Goal: Task Accomplishment & Management: Book appointment/travel/reservation

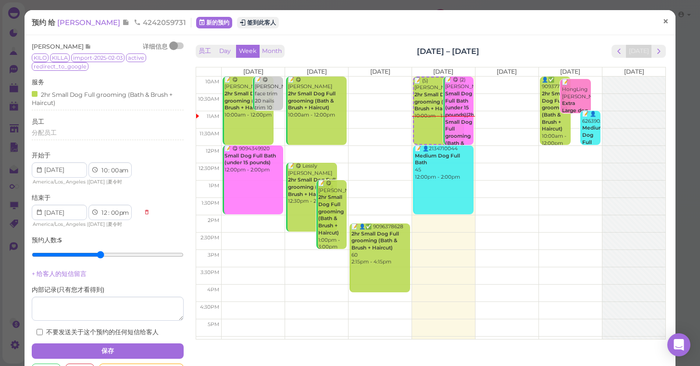
click at [669, 23] on span "×" at bounding box center [666, 21] width 6 height 13
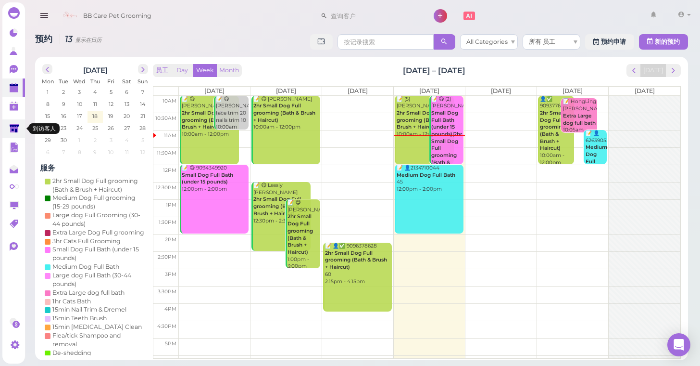
click at [10, 125] on polygon at bounding box center [14, 128] width 9 height 8
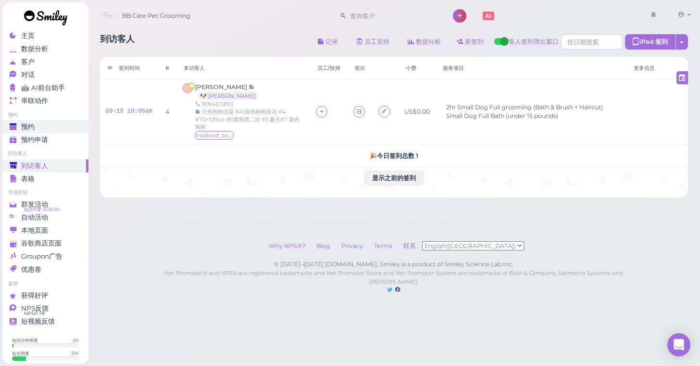
click at [32, 124] on span "预约" at bounding box center [27, 127] width 13 height 8
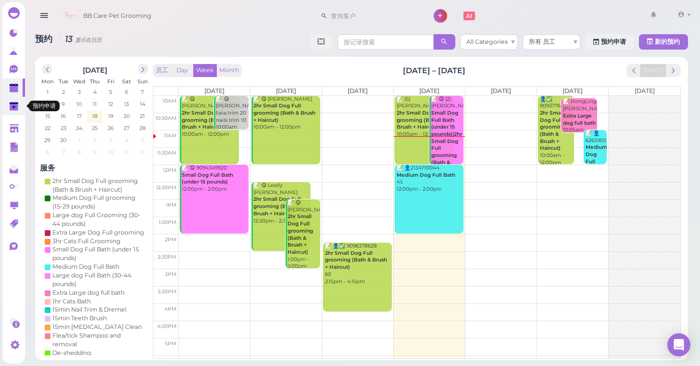
click at [16, 107] on polygon at bounding box center [14, 107] width 9 height 7
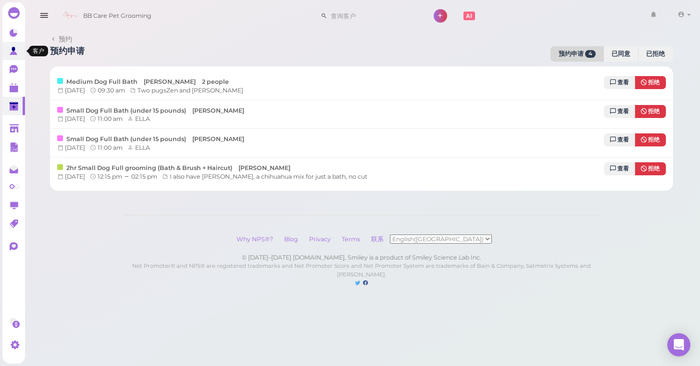
click at [13, 47] on icon at bounding box center [15, 52] width 10 height 10
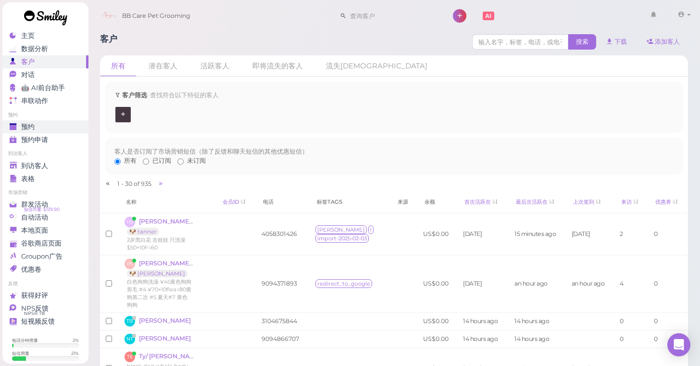
click at [59, 127] on div "预约" at bounding box center [44, 127] width 69 height 8
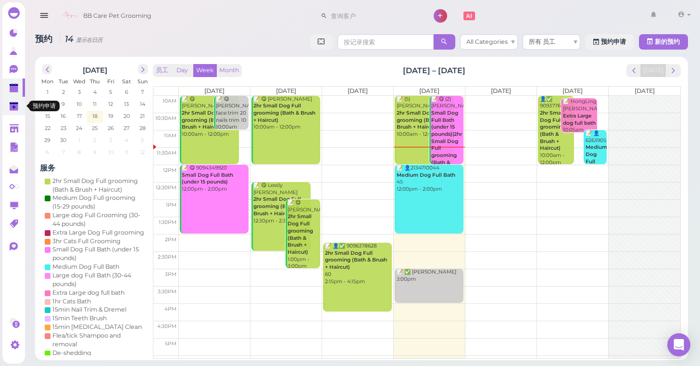
click at [13, 112] on link "0" at bounding box center [13, 106] width 23 height 18
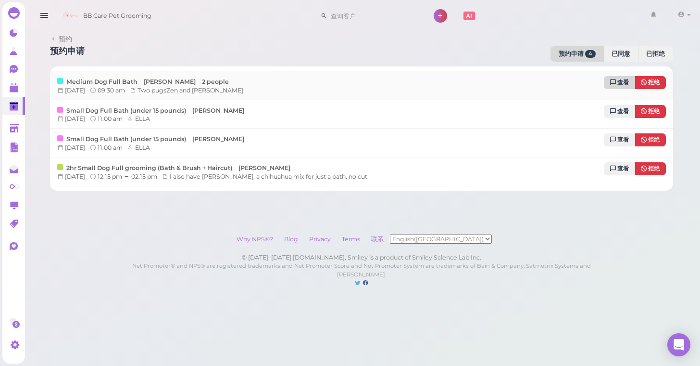
click at [624, 78] on link "查看" at bounding box center [619, 82] width 31 height 13
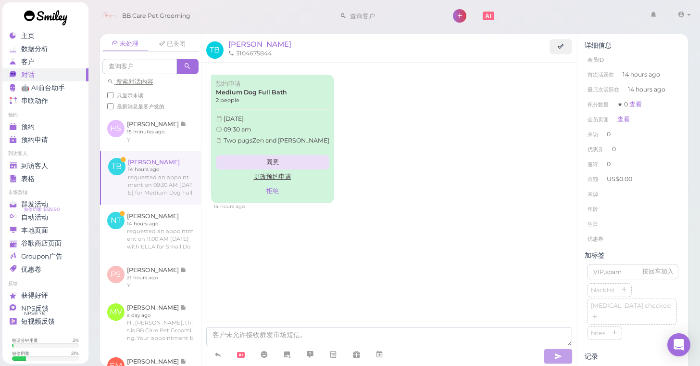
click at [266, 155] on link "同意" at bounding box center [273, 162] width 114 height 14
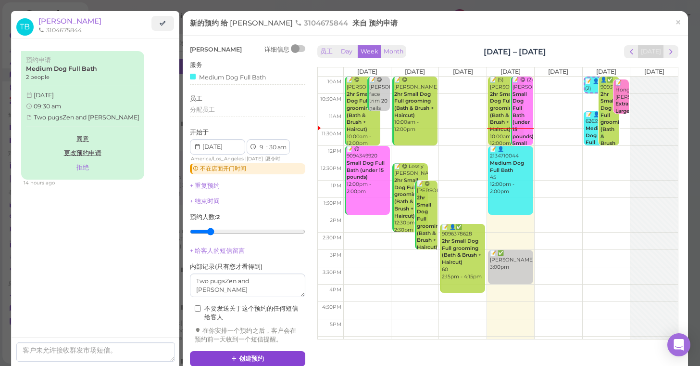
click at [273, 356] on button "创建预约" at bounding box center [247, 358] width 115 height 15
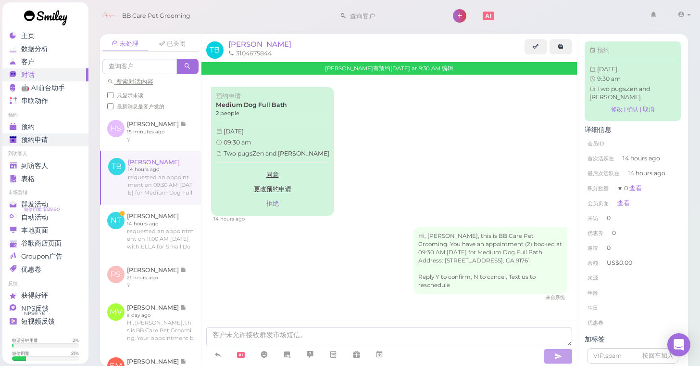
click at [62, 139] on div "预约申请" at bounding box center [44, 140] width 69 height 8
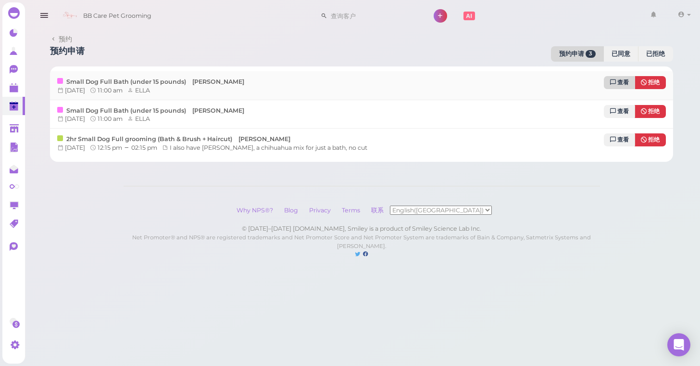
click at [613, 82] on icon at bounding box center [614, 82] width 6 height 7
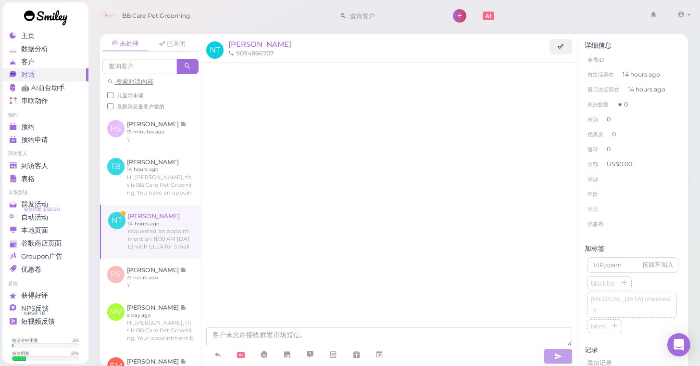
scroll to position [35, 0]
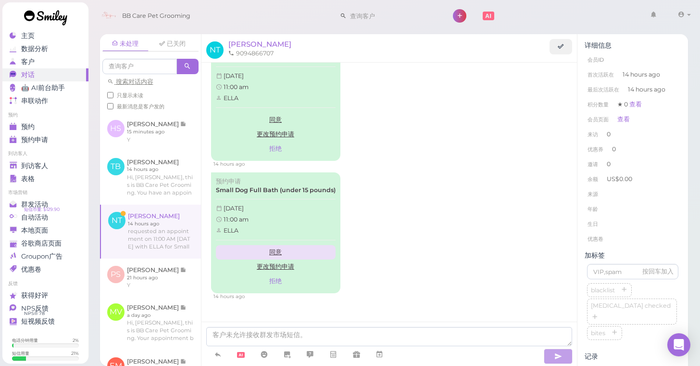
click at [284, 248] on link "同意" at bounding box center [276, 252] width 120 height 14
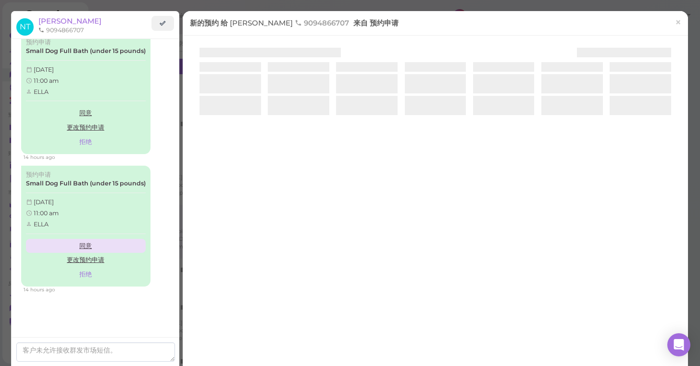
scroll to position [11, 0]
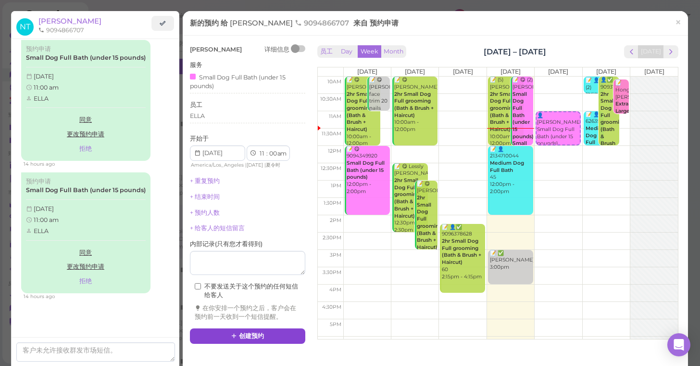
click at [275, 329] on button "创建预约" at bounding box center [247, 335] width 115 height 15
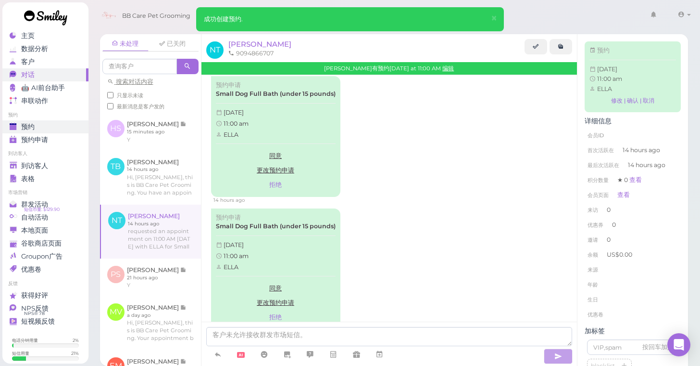
scroll to position [117, 0]
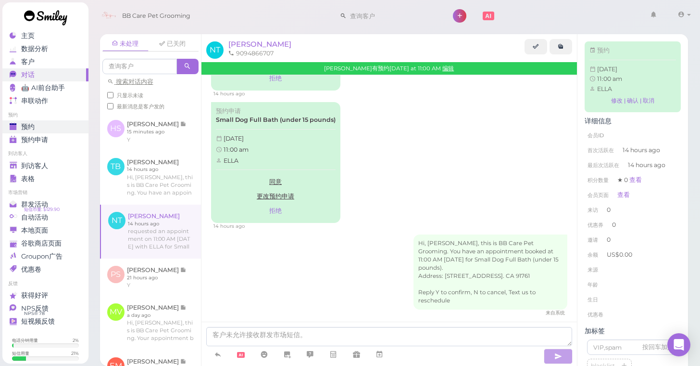
click at [57, 130] on div "预约" at bounding box center [44, 127] width 69 height 8
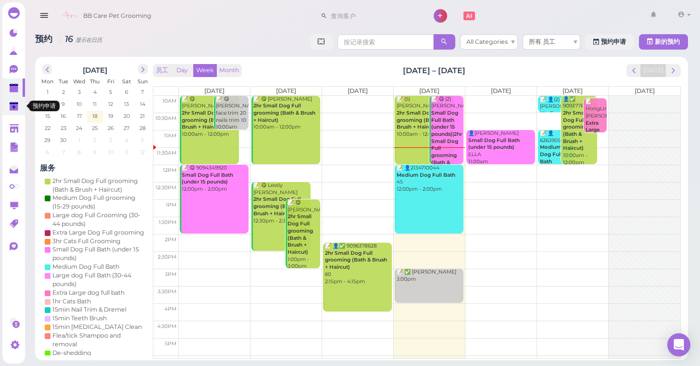
click at [18, 115] on link "0" at bounding box center [13, 106] width 23 height 18
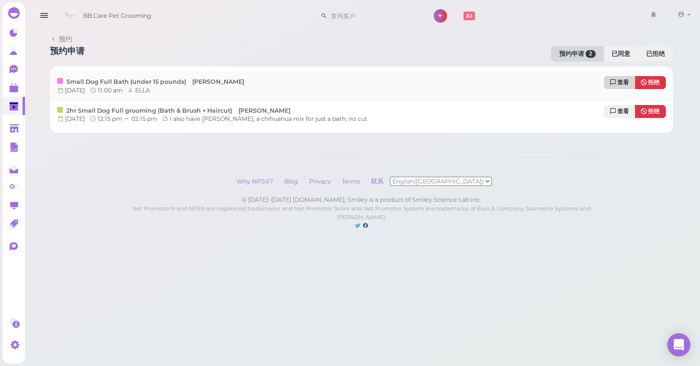
click at [619, 79] on span "查看" at bounding box center [624, 82] width 12 height 7
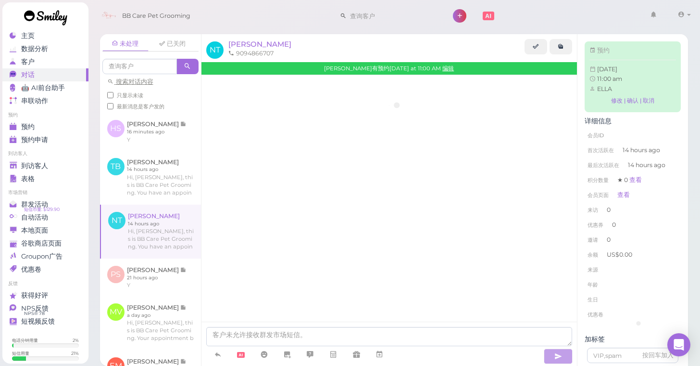
scroll to position [12, 0]
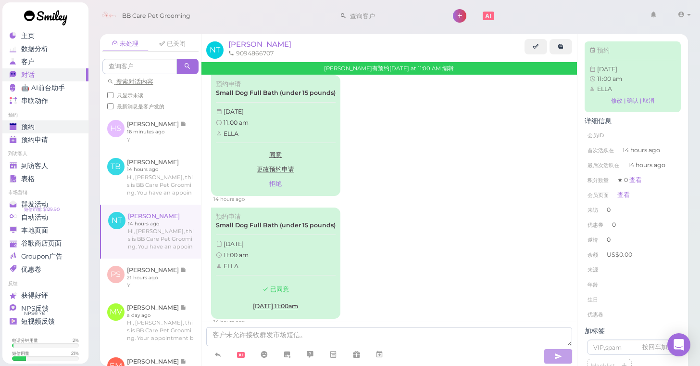
click at [50, 123] on div "预约" at bounding box center [44, 127] width 69 height 8
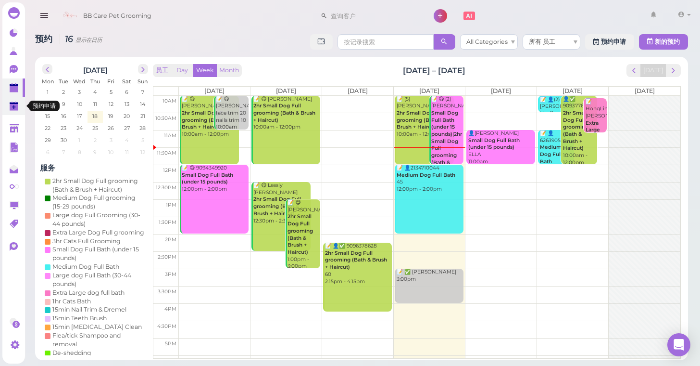
click at [14, 109] on polygon at bounding box center [14, 107] width 9 height 7
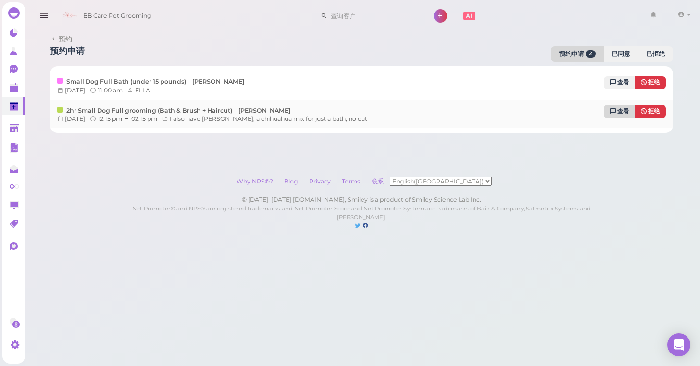
click at [620, 111] on span "查看" at bounding box center [624, 111] width 12 height 7
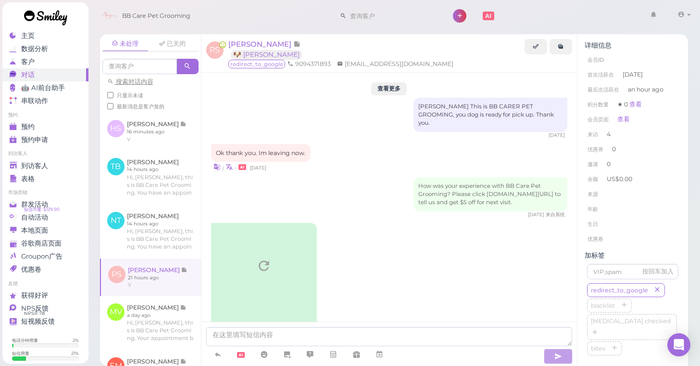
scroll to position [1653, 0]
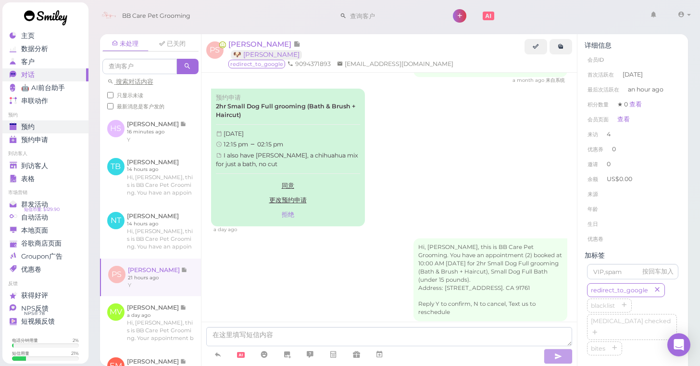
click at [37, 127] on div "预约" at bounding box center [44, 127] width 69 height 8
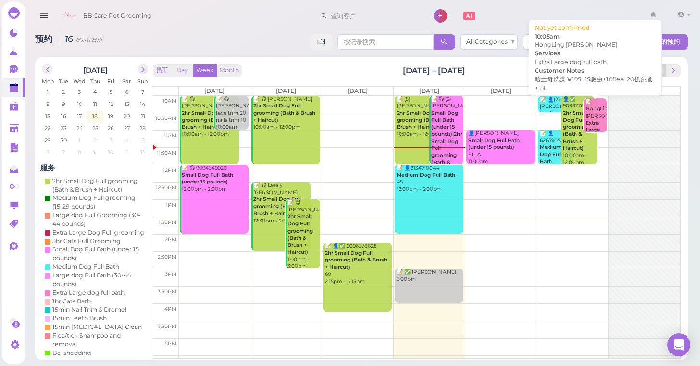
drag, startPoint x: 601, startPoint y: 116, endPoint x: 611, endPoint y: 116, distance: 9.6
click at [609, 116] on div "10am 10:30am 11am 11:30am 12pm 12:30pm 1pm 1:30pm 2pm 2:30pm 3pm 3:30pm 4pm 4:3…" at bounding box center [416, 234] width 527 height 277
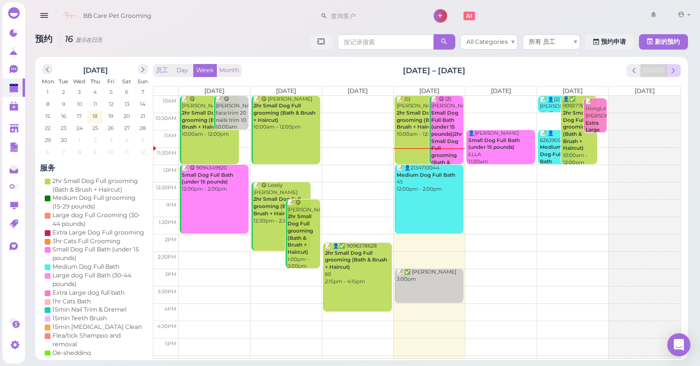
click at [675, 73] on span "next" at bounding box center [673, 70] width 9 height 9
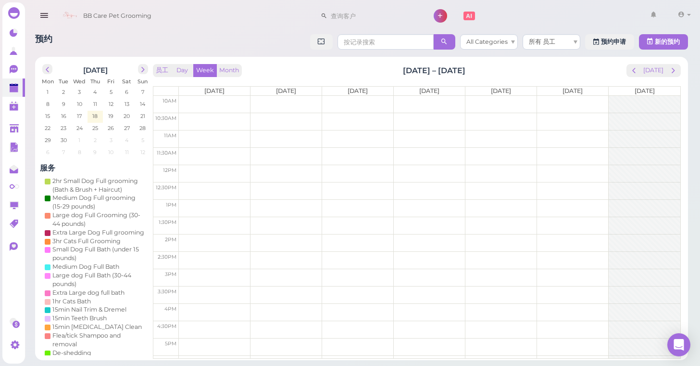
click at [361, 101] on td at bounding box center [430, 104] width 502 height 17
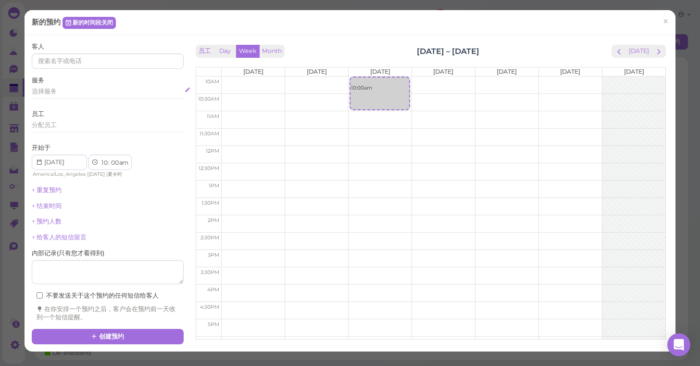
click at [54, 90] on span "选择服务" at bounding box center [44, 91] width 25 height 7
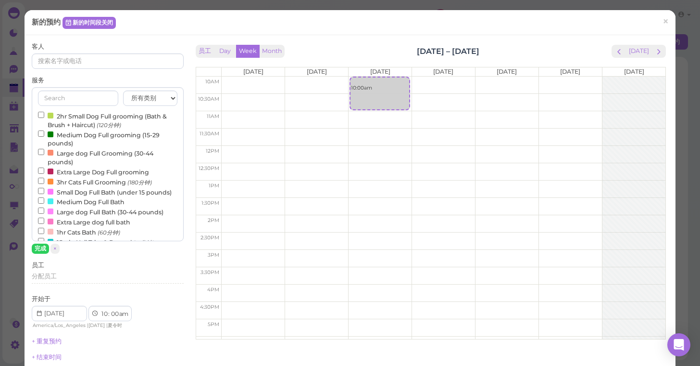
click at [41, 113] on input "2hr Small Dog Full grooming (Bath & Brush + Haircut) (120分钟)" at bounding box center [41, 115] width 6 height 6
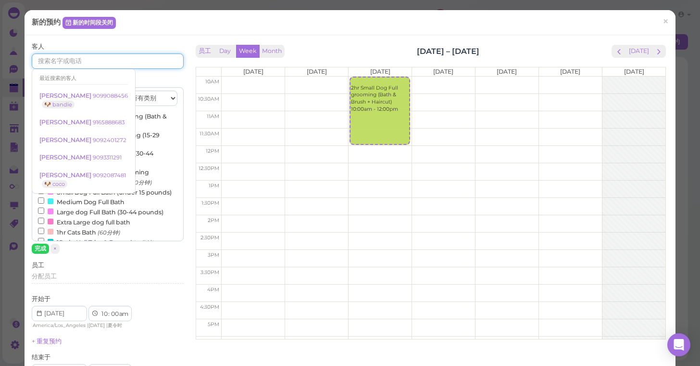
click at [88, 60] on input at bounding box center [108, 60] width 152 height 15
type input "9092923430"
click at [39, 248] on button "完成" at bounding box center [40, 248] width 17 height 10
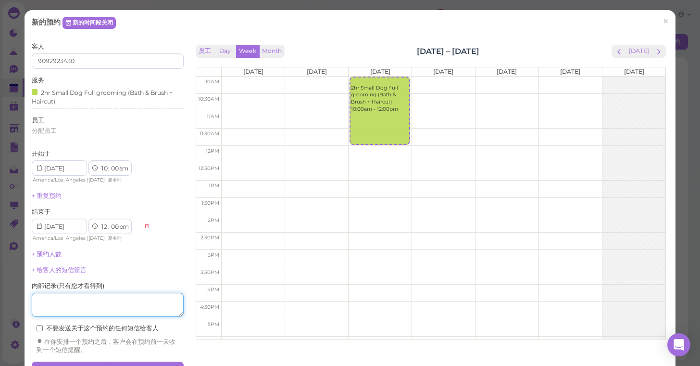
click at [66, 295] on textarea at bounding box center [108, 305] width 152 height 24
type textarea "75-80"
click at [159, 269] on div "+ 给客人的短信留言" at bounding box center [108, 270] width 152 height 9
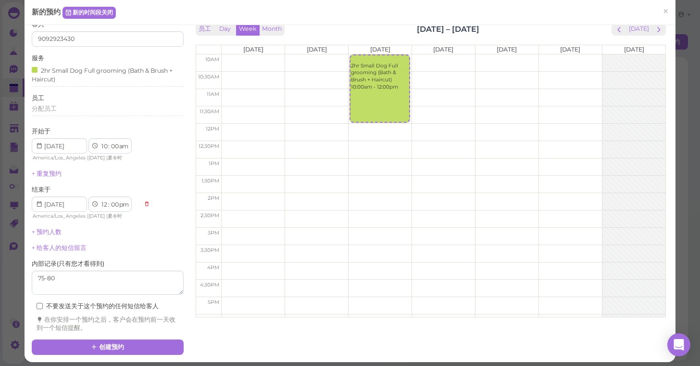
scroll to position [21, 0]
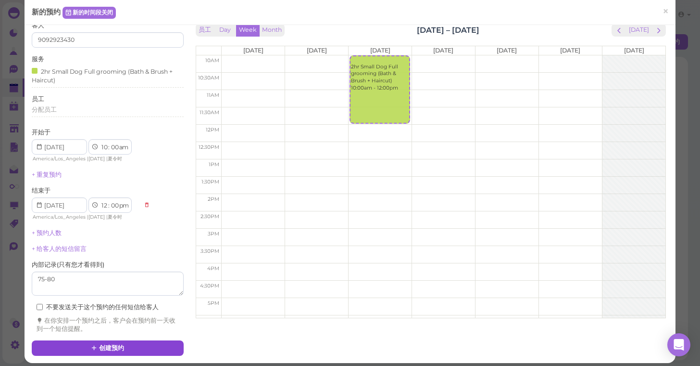
click at [138, 341] on button "创建预约" at bounding box center [108, 347] width 152 height 15
